Goal: Navigation & Orientation: Find specific page/section

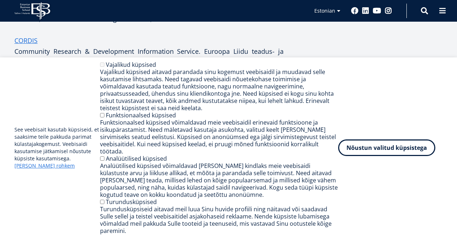
scroll to position [157, 0]
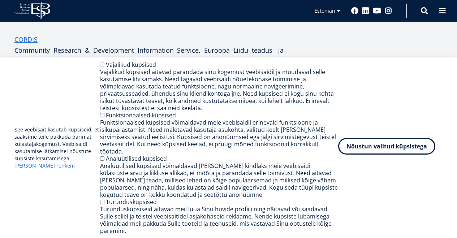
click at [378, 150] on button "Nõustun valitud küpsistega" at bounding box center [386, 146] width 97 height 17
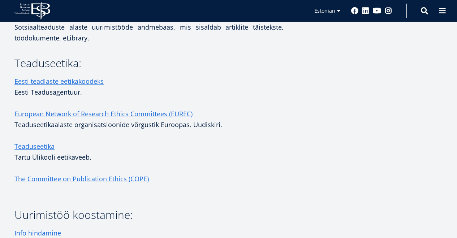
scroll to position [843, 0]
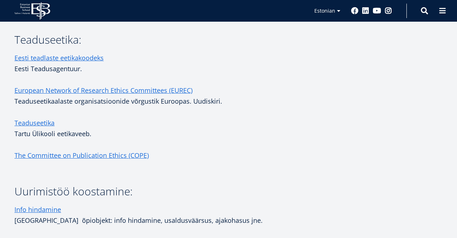
click at [36, 12] on icon "EBS Logo Created with Sketch." at bounding box center [32, 11] width 36 height 18
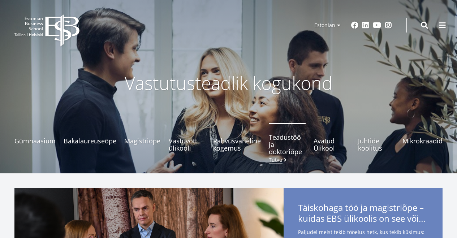
click at [281, 140] on span "Teadustöö ja doktoriõpe Tutvu" at bounding box center [287, 145] width 36 height 22
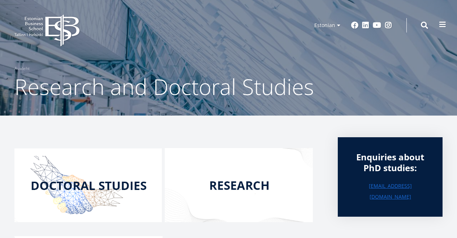
click at [443, 26] on span at bounding box center [442, 24] width 7 height 7
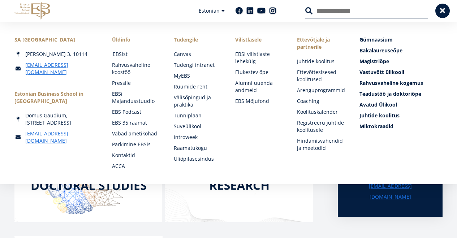
click at [123, 56] on link "EBSist" at bounding box center [136, 54] width 47 height 7
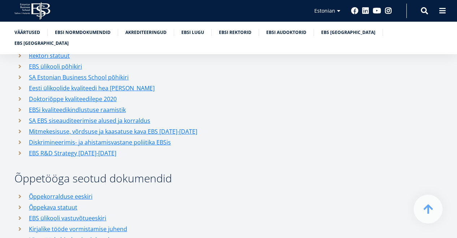
scroll to position [909, 0]
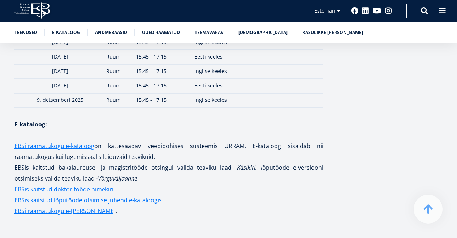
scroll to position [1102, 0]
